Goal: Information Seeking & Learning: Understand process/instructions

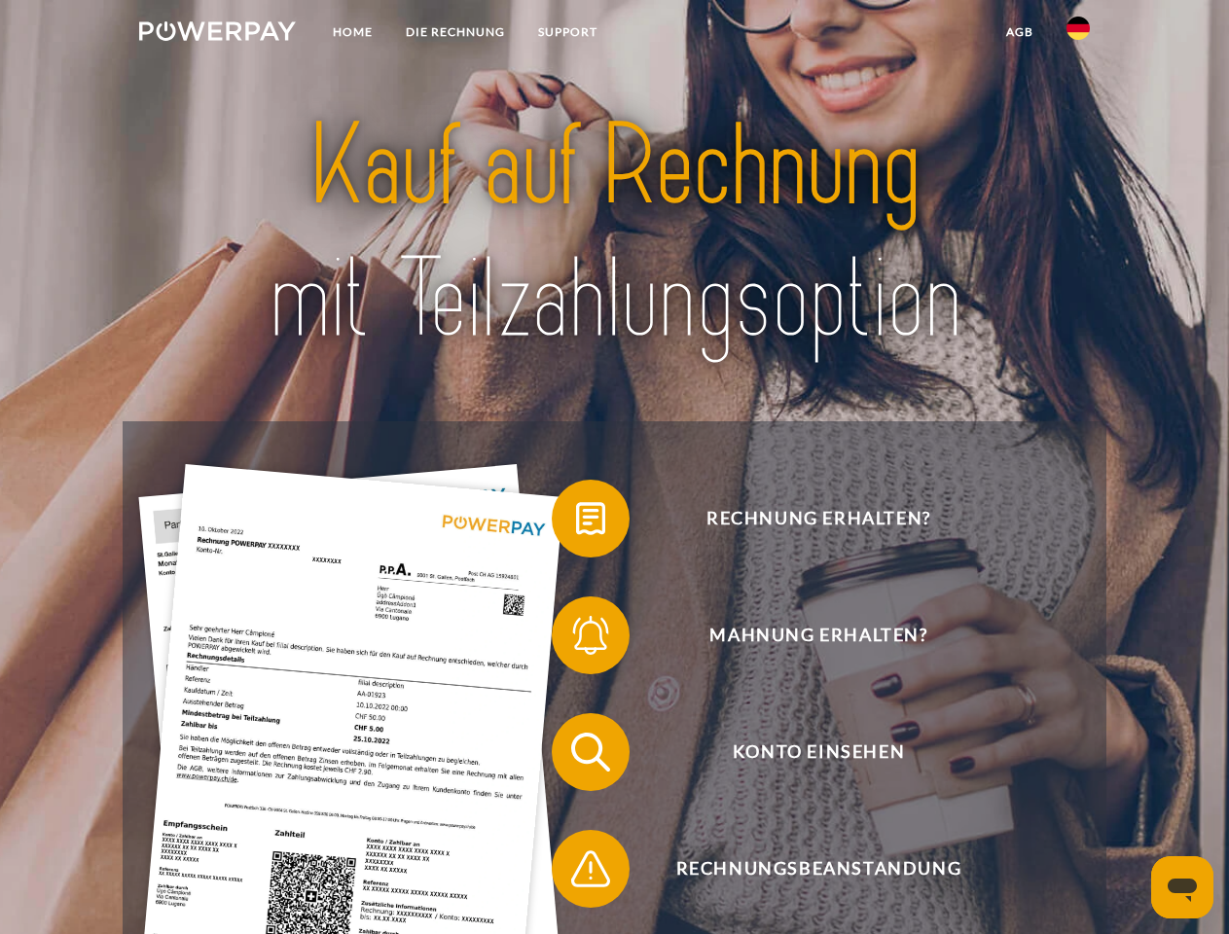
click at [217, 34] on img at bounding box center [217, 30] width 157 height 19
click at [1078, 34] on img at bounding box center [1078, 28] width 23 height 23
click at [1019, 32] on link "agb" at bounding box center [1020, 32] width 60 height 35
click at [576, 523] on span at bounding box center [561, 518] width 97 height 97
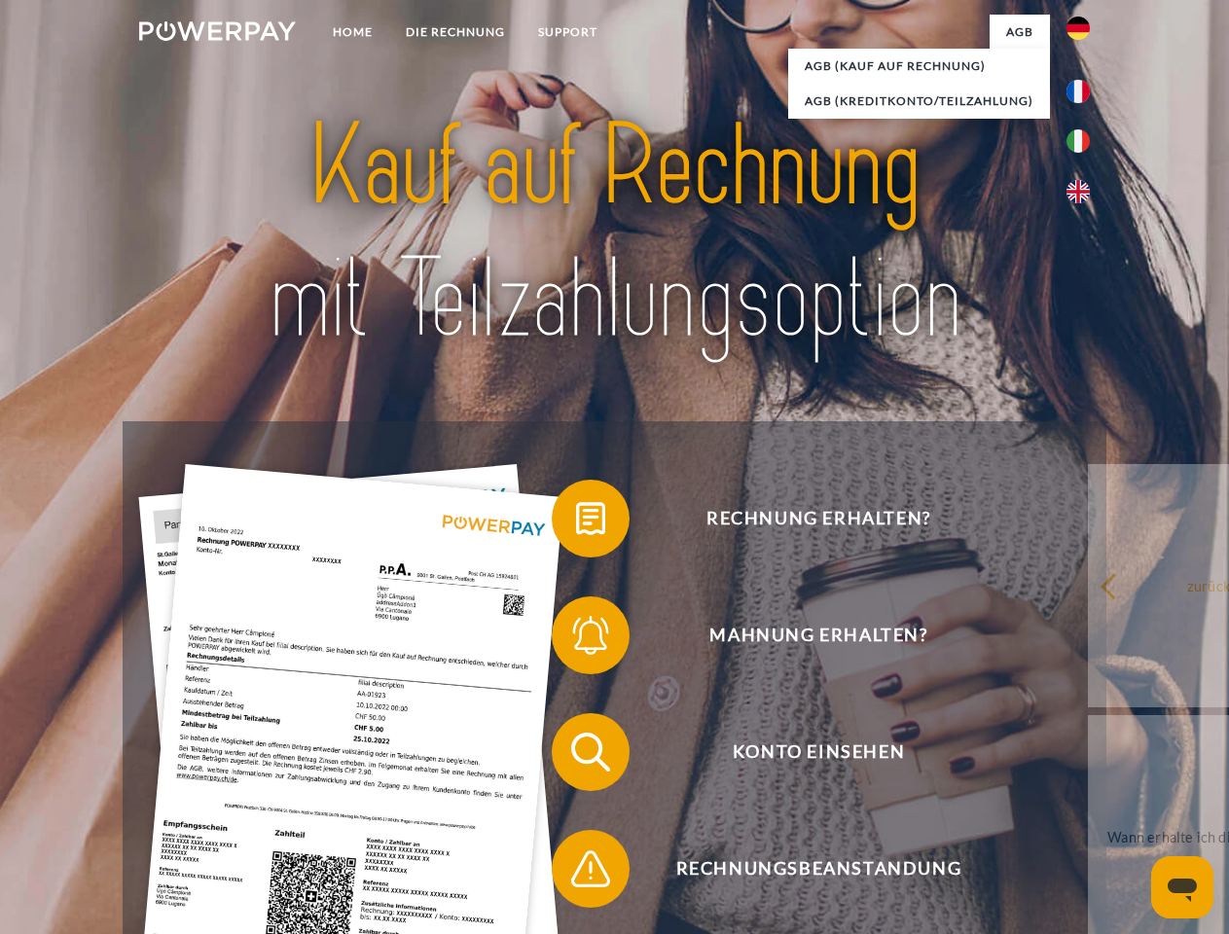
click at [576, 639] on div "Rechnung erhalten? Mahnung erhalten? Konto einsehen" at bounding box center [614, 810] width 983 height 779
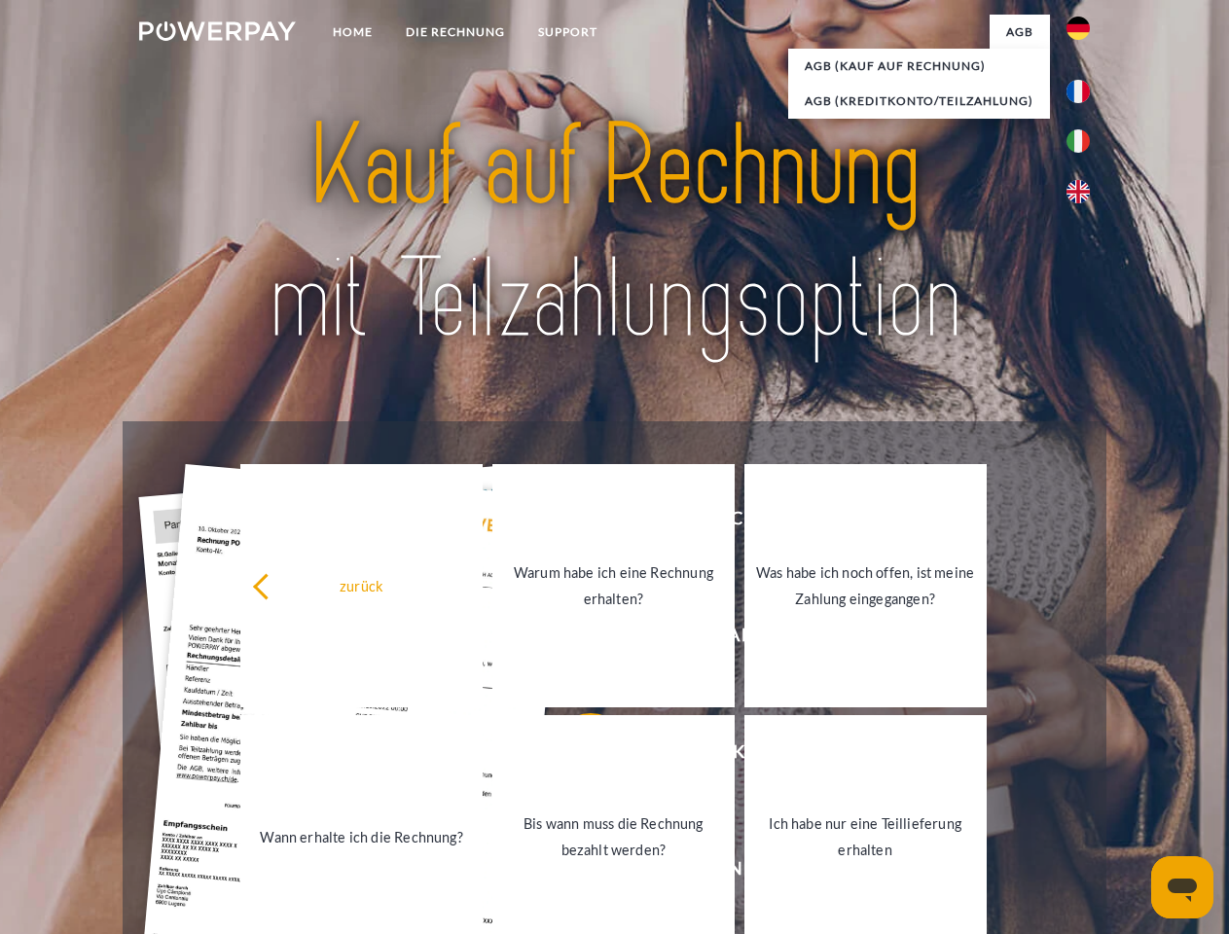
click at [576, 756] on link "Bis wann muss die Rechnung bezahlt werden?" at bounding box center [613, 836] width 242 height 243
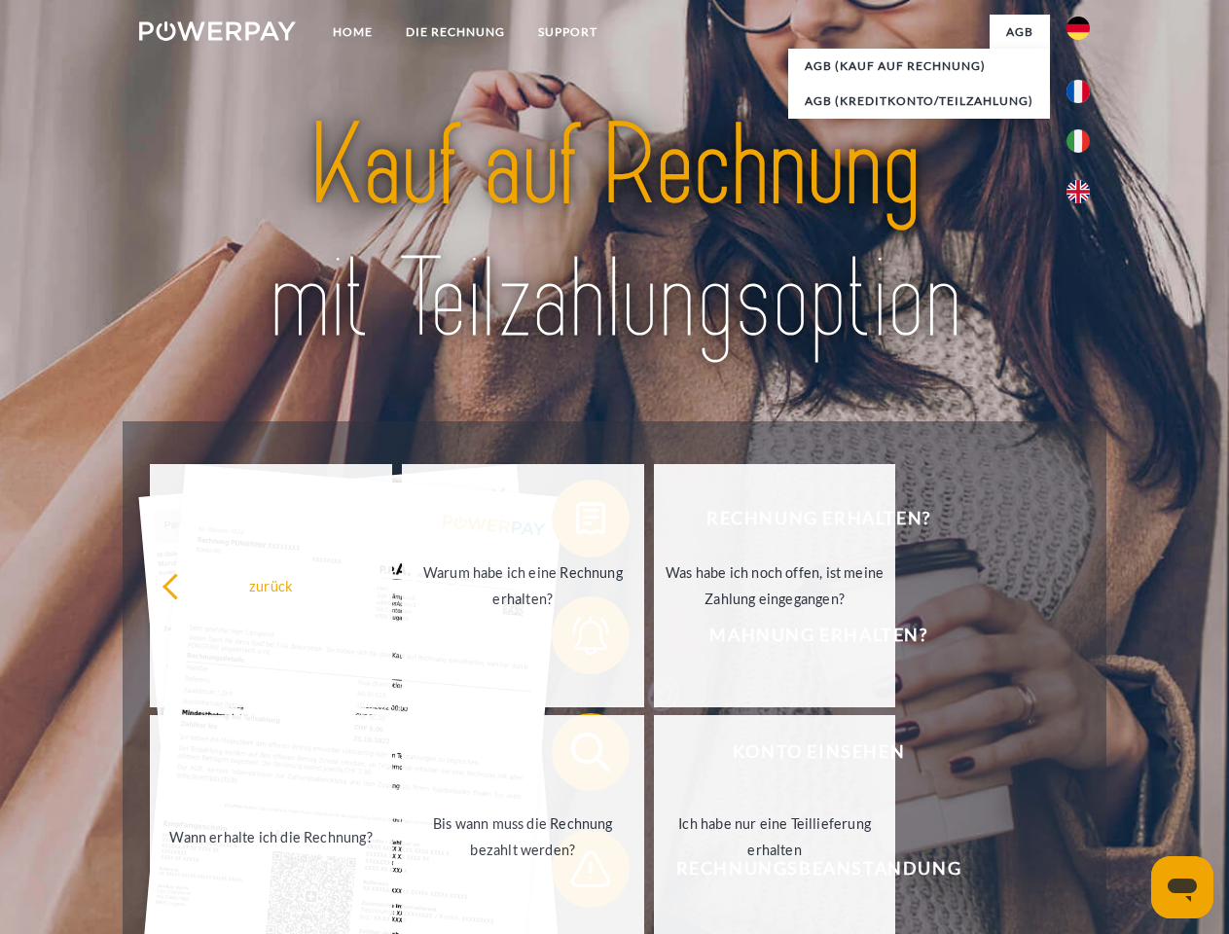
click at [576, 873] on span at bounding box center [561, 868] width 97 height 97
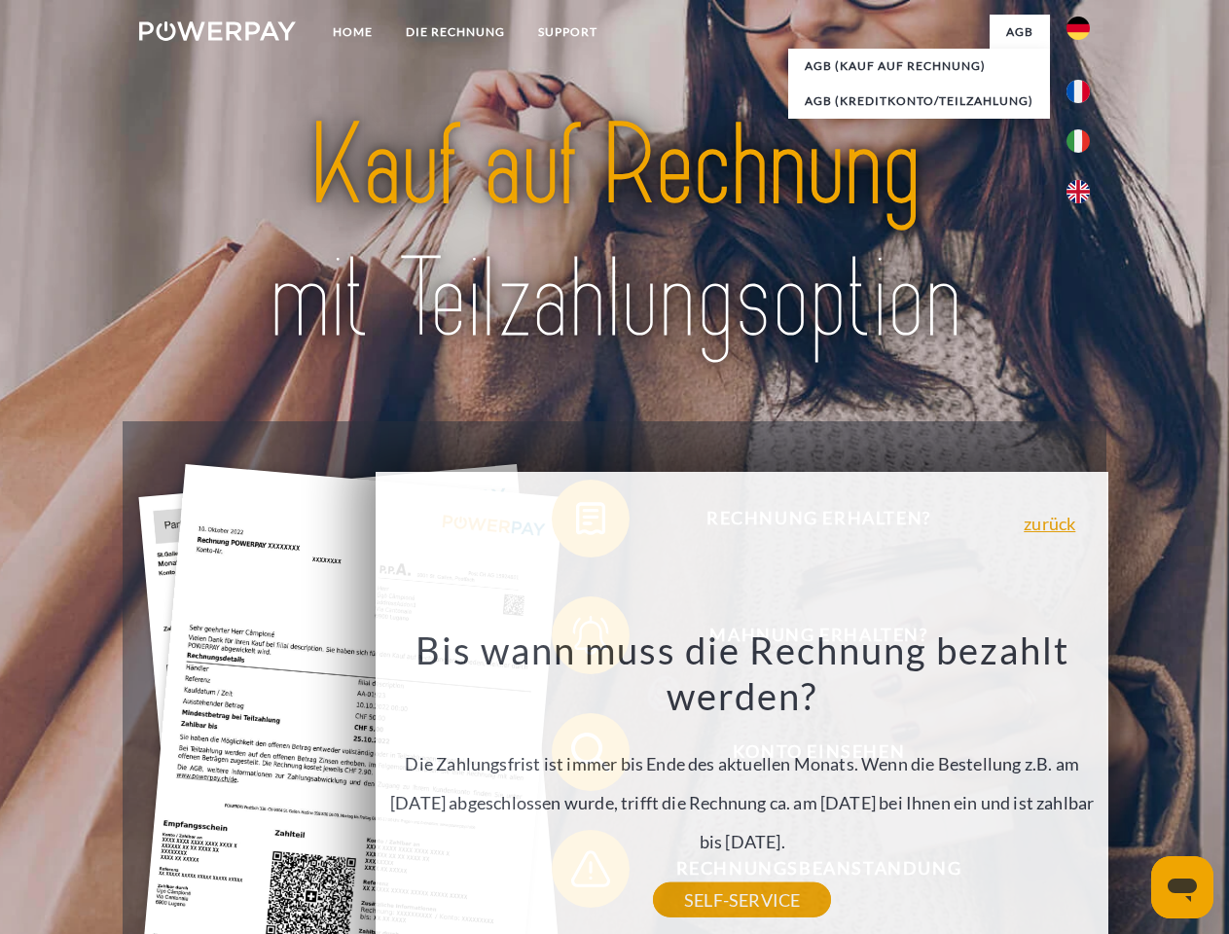
click at [1183, 888] on icon "Messaging-Fenster öffnen" at bounding box center [1182, 890] width 29 height 23
